Goal: Feedback & Contribution: Submit feedback/report problem

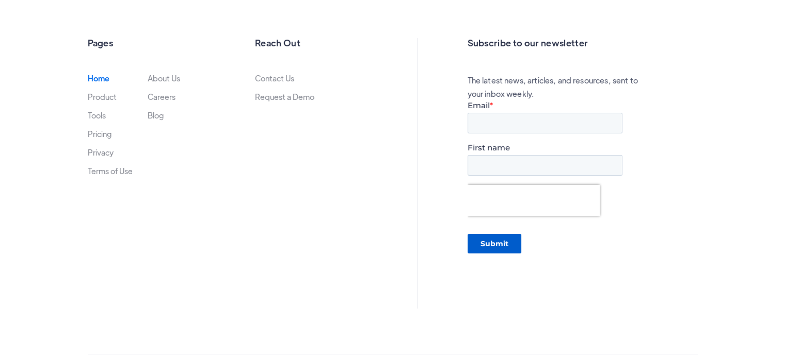
scroll to position [3514, 0]
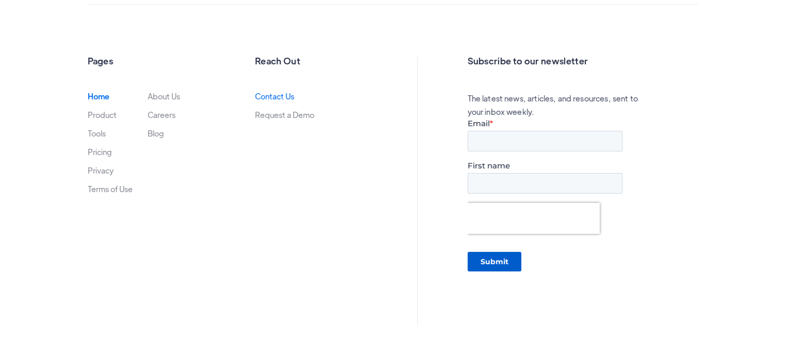
click at [284, 92] on link "Contact Us" at bounding box center [274, 96] width 39 height 8
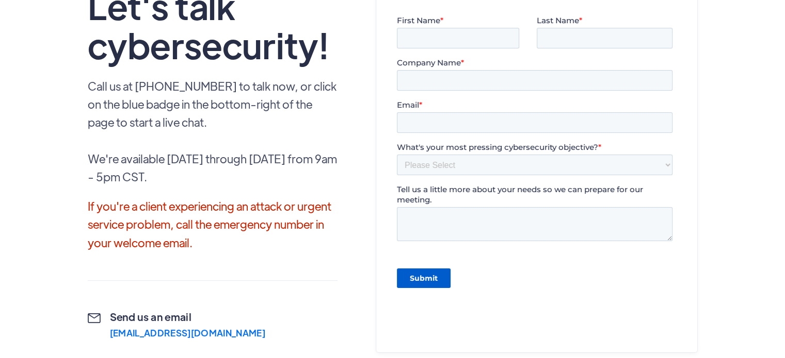
scroll to position [258, 0]
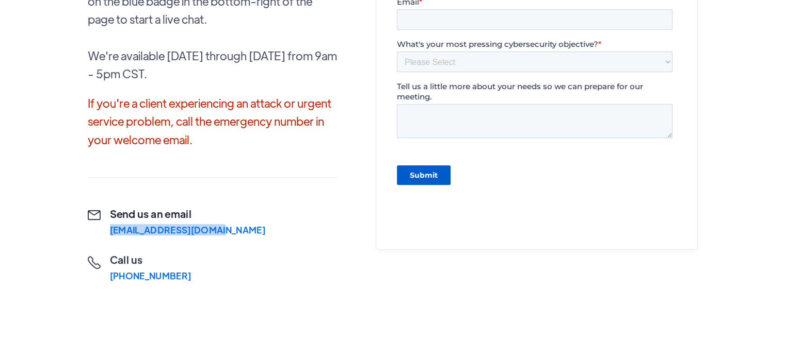
drag, startPoint x: 229, startPoint y: 210, endPoint x: 109, endPoint y: 216, distance: 120.3
click at [109, 216] on div " Send us an email hello@havocshield.com  Call us (888) 484-2862  Chat with u…" at bounding box center [213, 244] width 250 height 74
copy div "hello@havocshield.com"
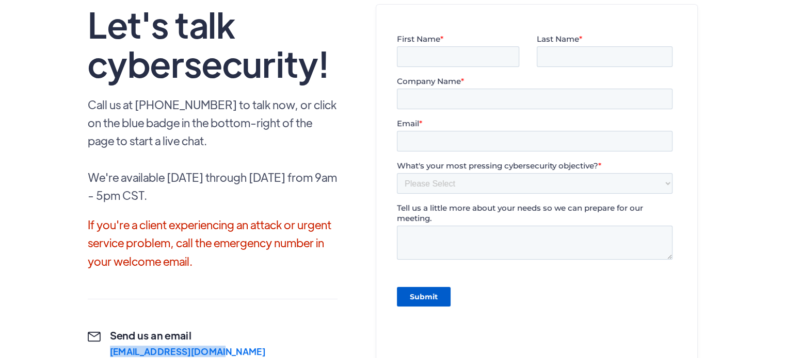
scroll to position [0, 0]
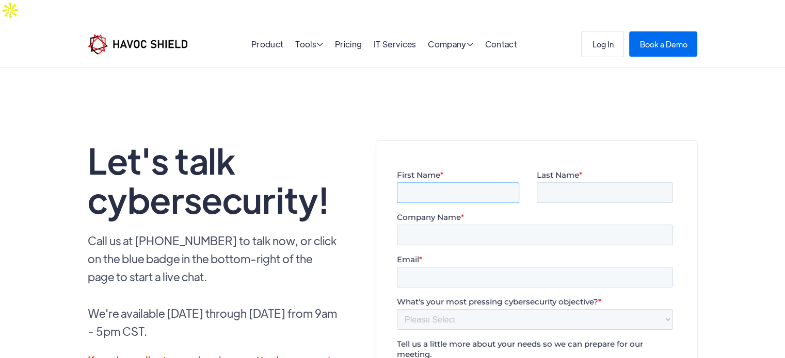
click at [438, 195] on input "First Name *" at bounding box center [457, 193] width 122 height 21
type input "Violet"
click at [579, 191] on input "Last Name *" at bounding box center [604, 193] width 136 height 21
type input "Mithia"
click at [504, 245] on input "Company Name *" at bounding box center [533, 235] width 275 height 21
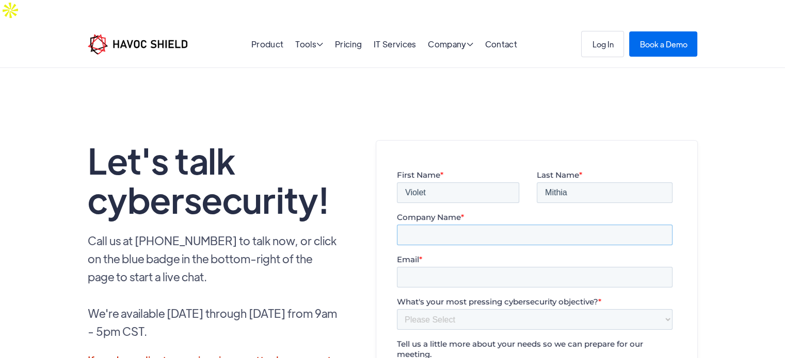
type input "VOTEC Group Singapore"
click at [443, 288] on fieldset "Email *" at bounding box center [536, 276] width 280 height 42
click at [441, 282] on input "Email *" at bounding box center [533, 277] width 275 height 21
type input "violet.m@votecgroup.com"
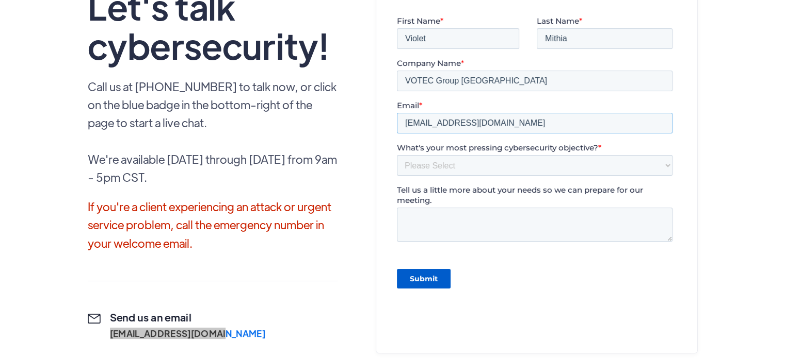
scroll to position [155, 0]
click at [447, 160] on select "Please Select Need help completing a security questionnaire Protecting your bus…" at bounding box center [533, 165] width 275 height 21
select select "Other"
click at [396, 160] on select "Please Select Need help completing a security questionnaire Protecting your bus…" at bounding box center [533, 165] width 275 height 21
click at [425, 175] on select "Please Select Need help completing a security questionnaire Protecting your bus…" at bounding box center [533, 165] width 275 height 21
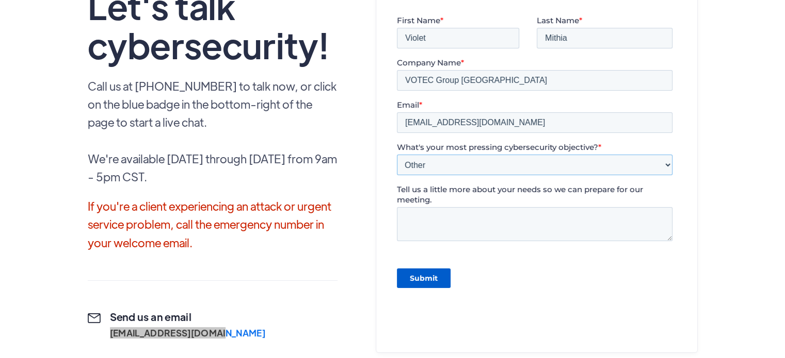
click at [396, 160] on select "Please Select Need help completing a security questionnaire Protecting your bus…" at bounding box center [533, 165] width 275 height 21
click at [428, 225] on textarea "Tell us a little more about your needs so we can prepare for our meeting." at bounding box center [533, 224] width 275 height 34
paste textarea "Greetings, Tried to reach your desk number, We are urgently looking out SAP, Or…"
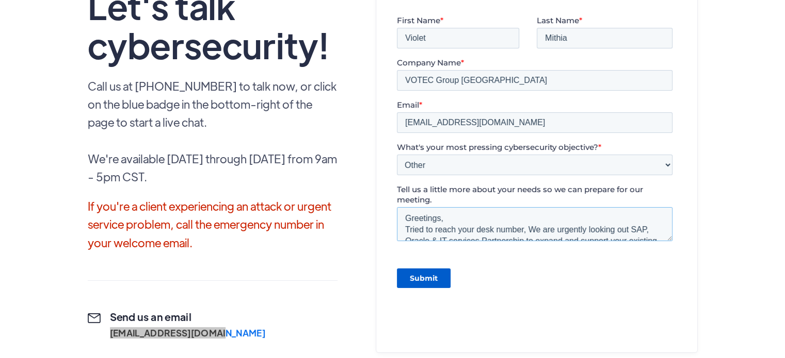
scroll to position [73, 0]
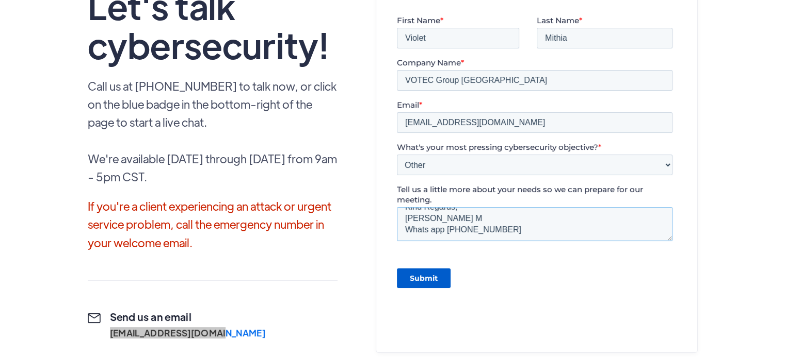
type textarea "Greetings, Tried to reach your desk number, We are urgently looking out SAP, Or…"
click at [430, 277] on input "Submit" at bounding box center [423, 279] width 54 height 20
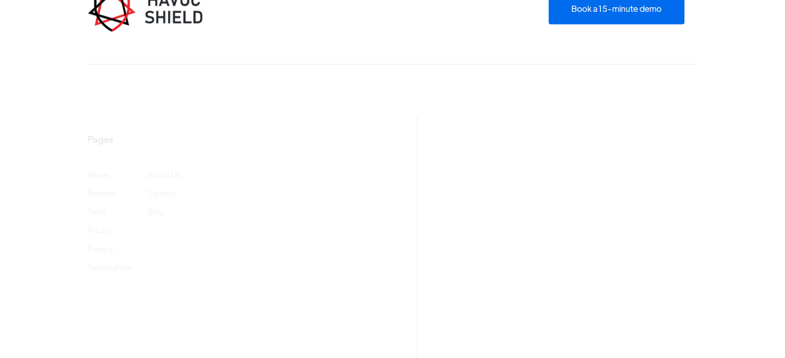
scroll to position [783, 0]
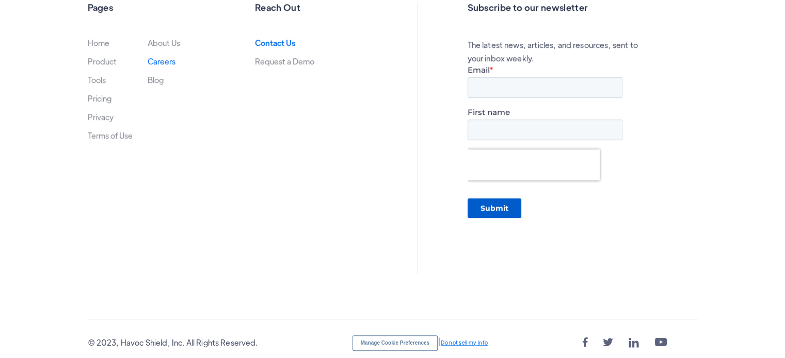
click at [157, 57] on link "Careers" at bounding box center [162, 61] width 28 height 8
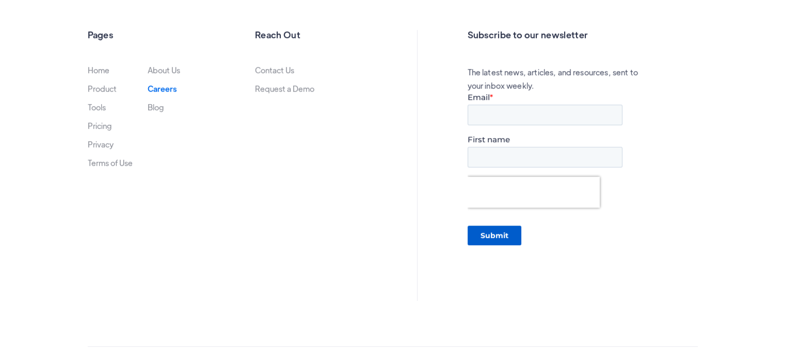
scroll to position [793, 0]
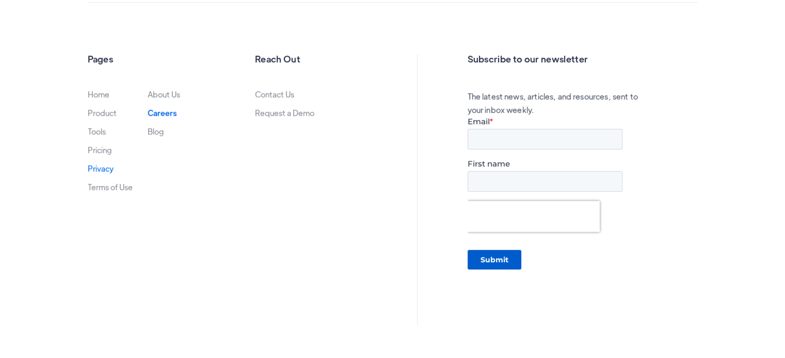
click at [101, 165] on link "Privacy" at bounding box center [101, 169] width 26 height 8
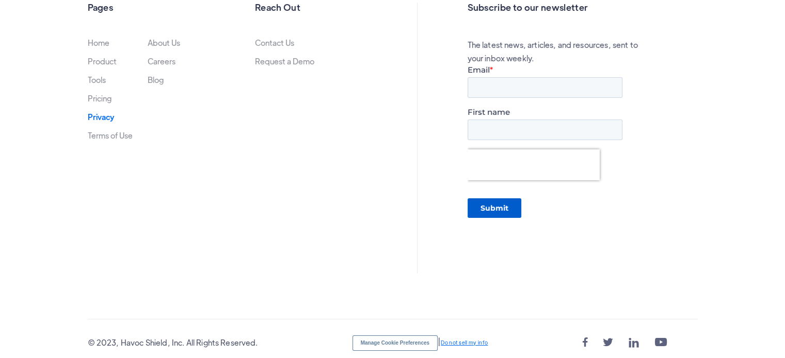
scroll to position [3473, 0]
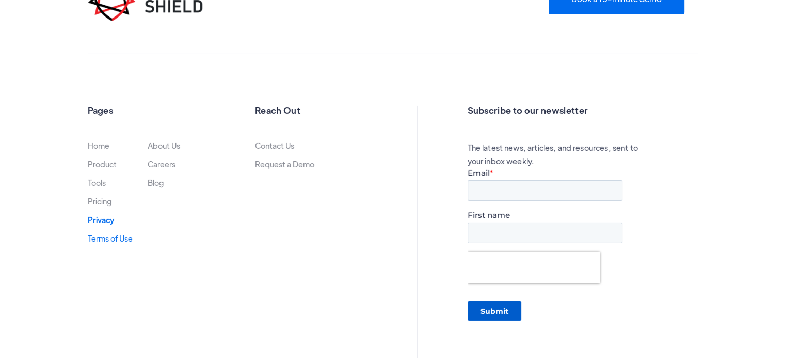
click at [104, 235] on link "Terms of Use" at bounding box center [110, 239] width 45 height 8
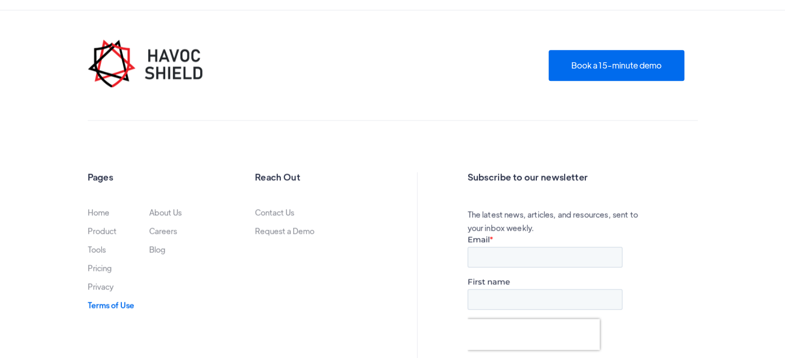
scroll to position [5438, 0]
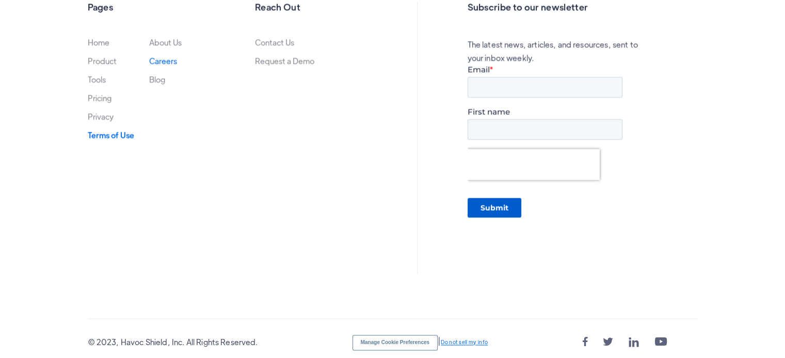
click at [171, 57] on link "Careers" at bounding box center [163, 61] width 28 height 8
